Goal: Navigation & Orientation: Find specific page/section

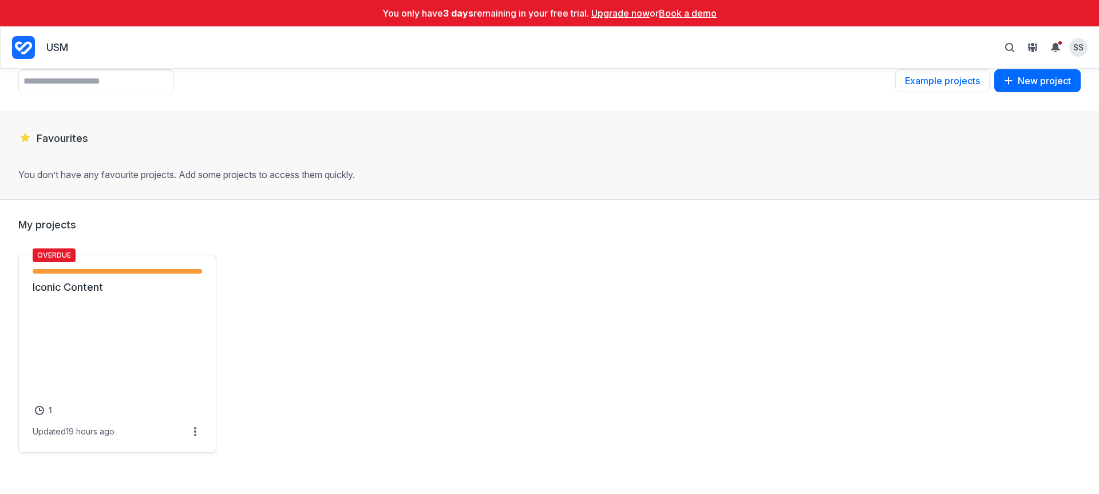
scroll to position [55, 0]
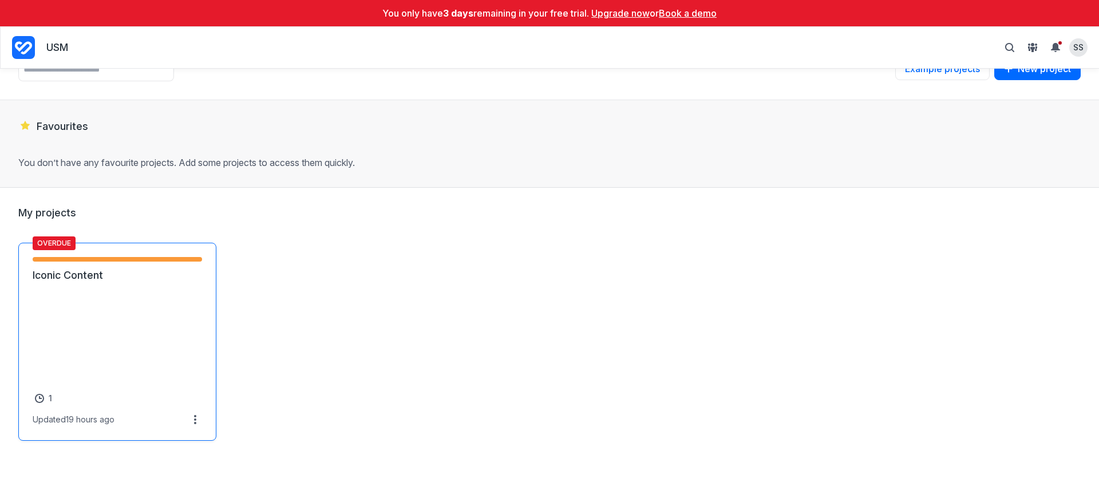
click at [109, 282] on link "Iconic Content" at bounding box center [117, 276] width 169 height 14
click at [382, 372] on div "Overdue Translation review - 1 items ( 100% ) Iconic Content 1 1 Updated 19 hou…" at bounding box center [549, 342] width 1063 height 198
click at [157, 270] on link "Iconic Content" at bounding box center [117, 276] width 169 height 14
